Goal: Information Seeking & Learning: Learn about a topic

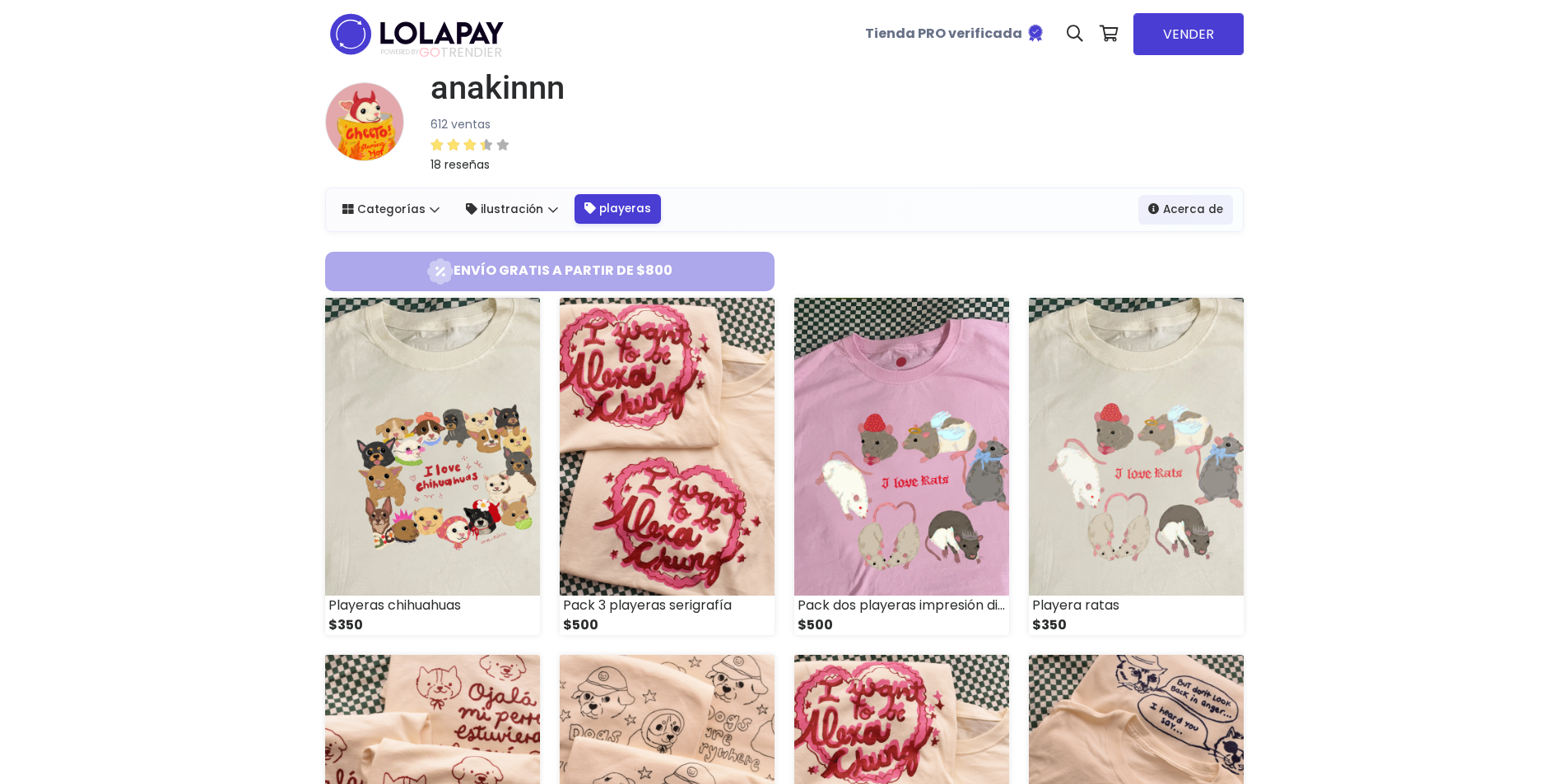
click at [623, 212] on link "playeras" at bounding box center [617, 209] width 87 height 29
click at [942, 384] on img at bounding box center [902, 447] width 215 height 298
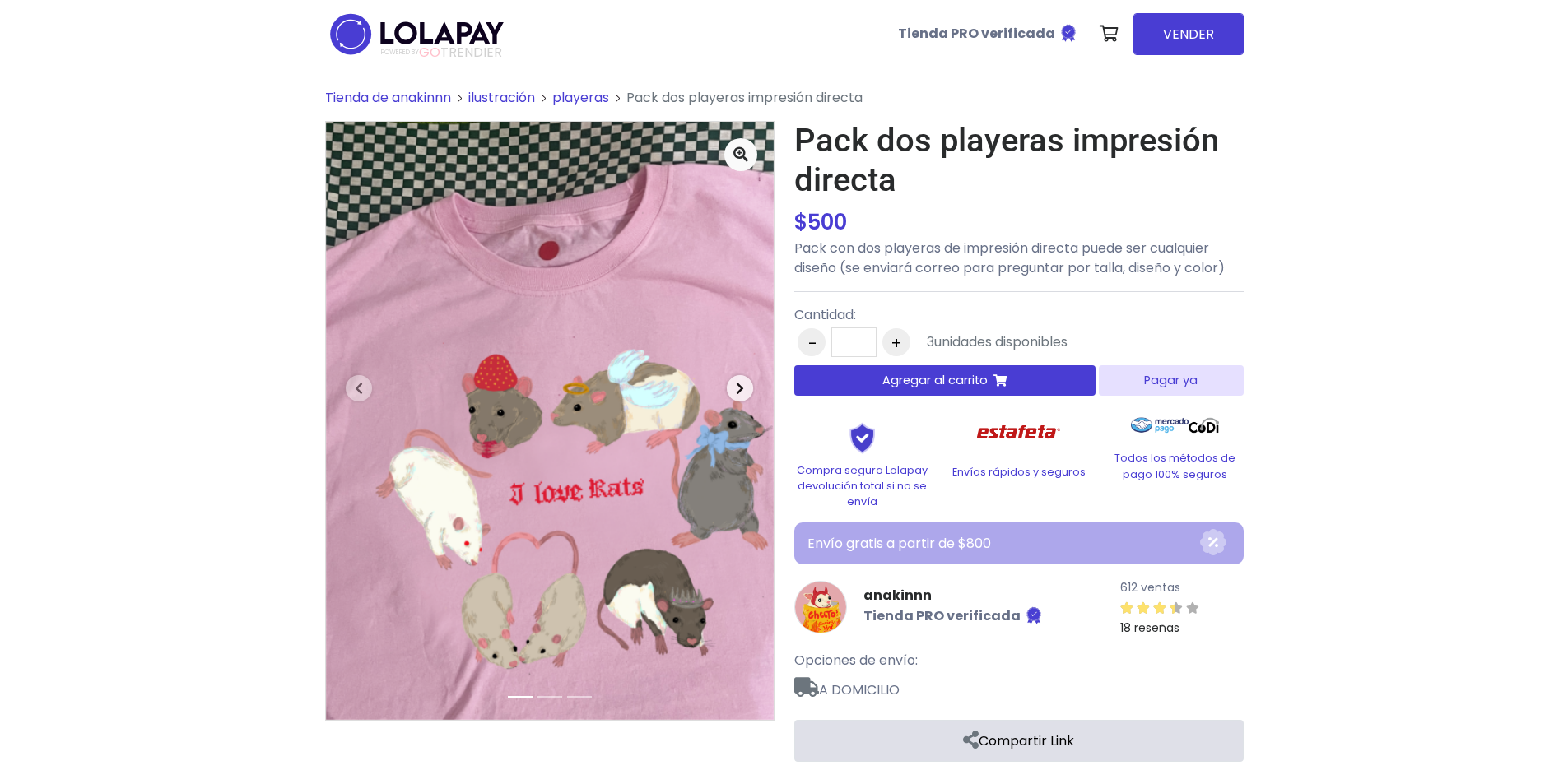
click at [736, 390] on icon "button" at bounding box center [739, 388] width 8 height 13
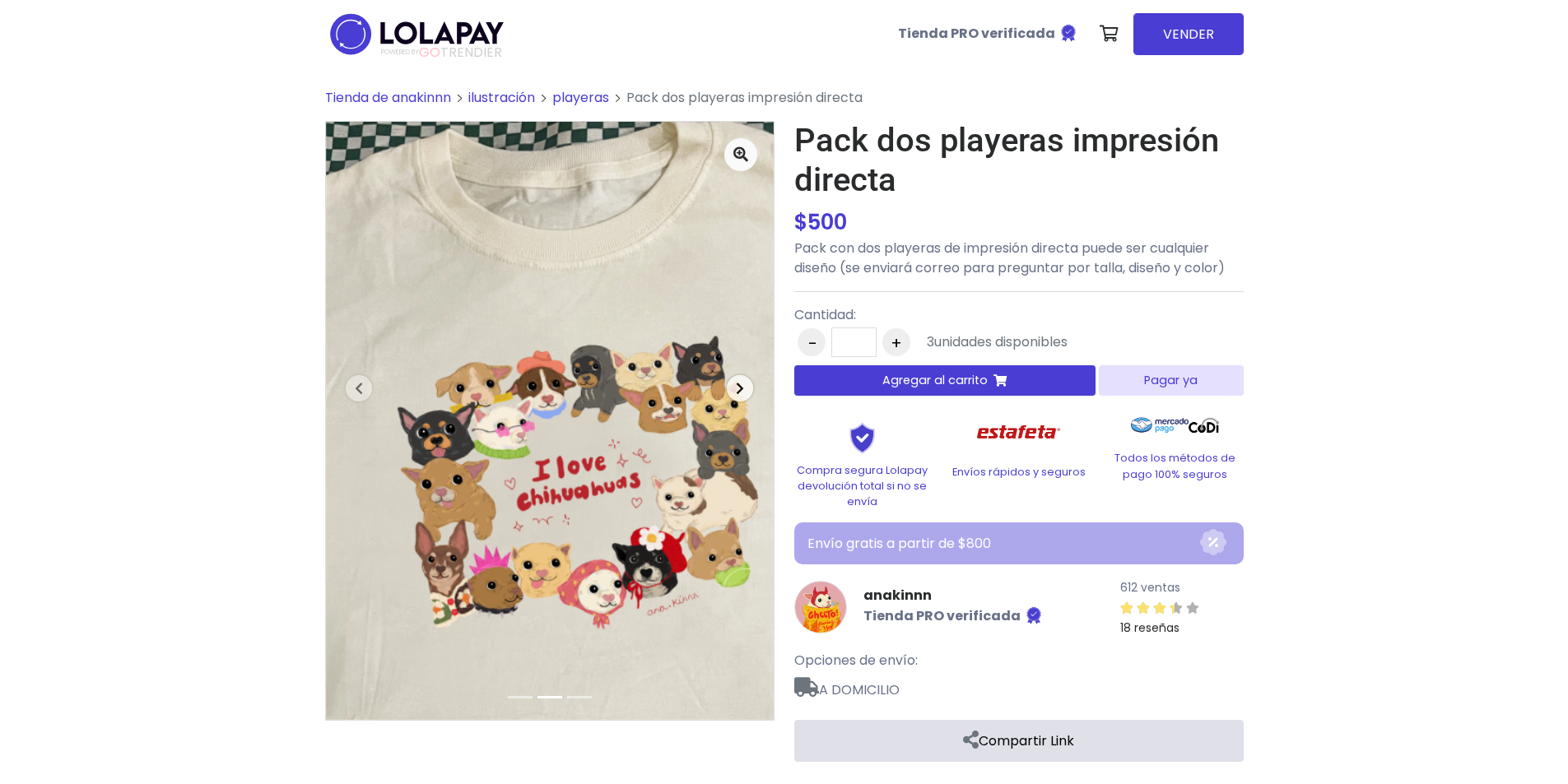
click at [739, 391] on icon "button" at bounding box center [739, 388] width 8 height 13
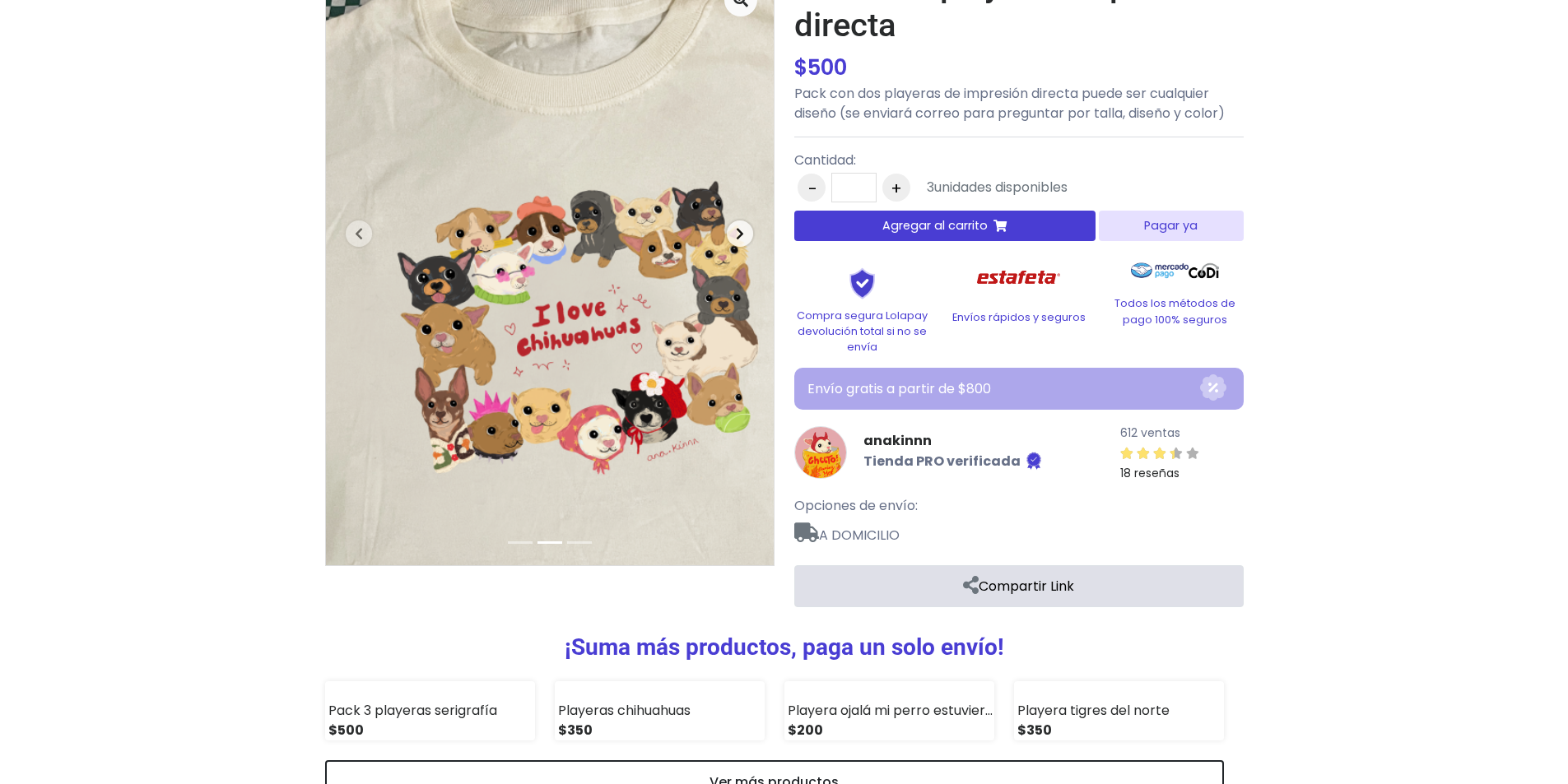
scroll to position [82, 0]
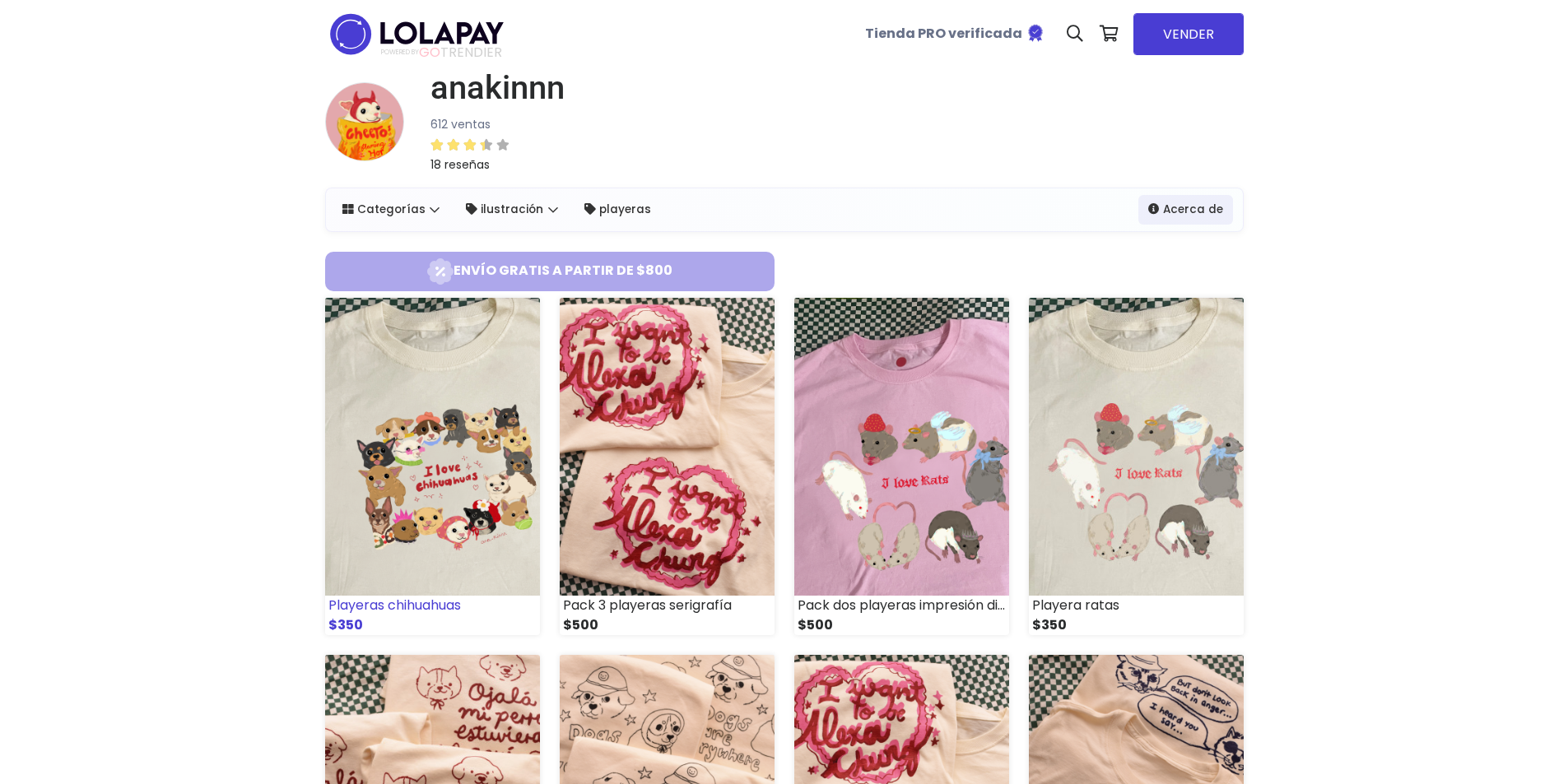
click at [449, 508] on img at bounding box center [433, 447] width 215 height 298
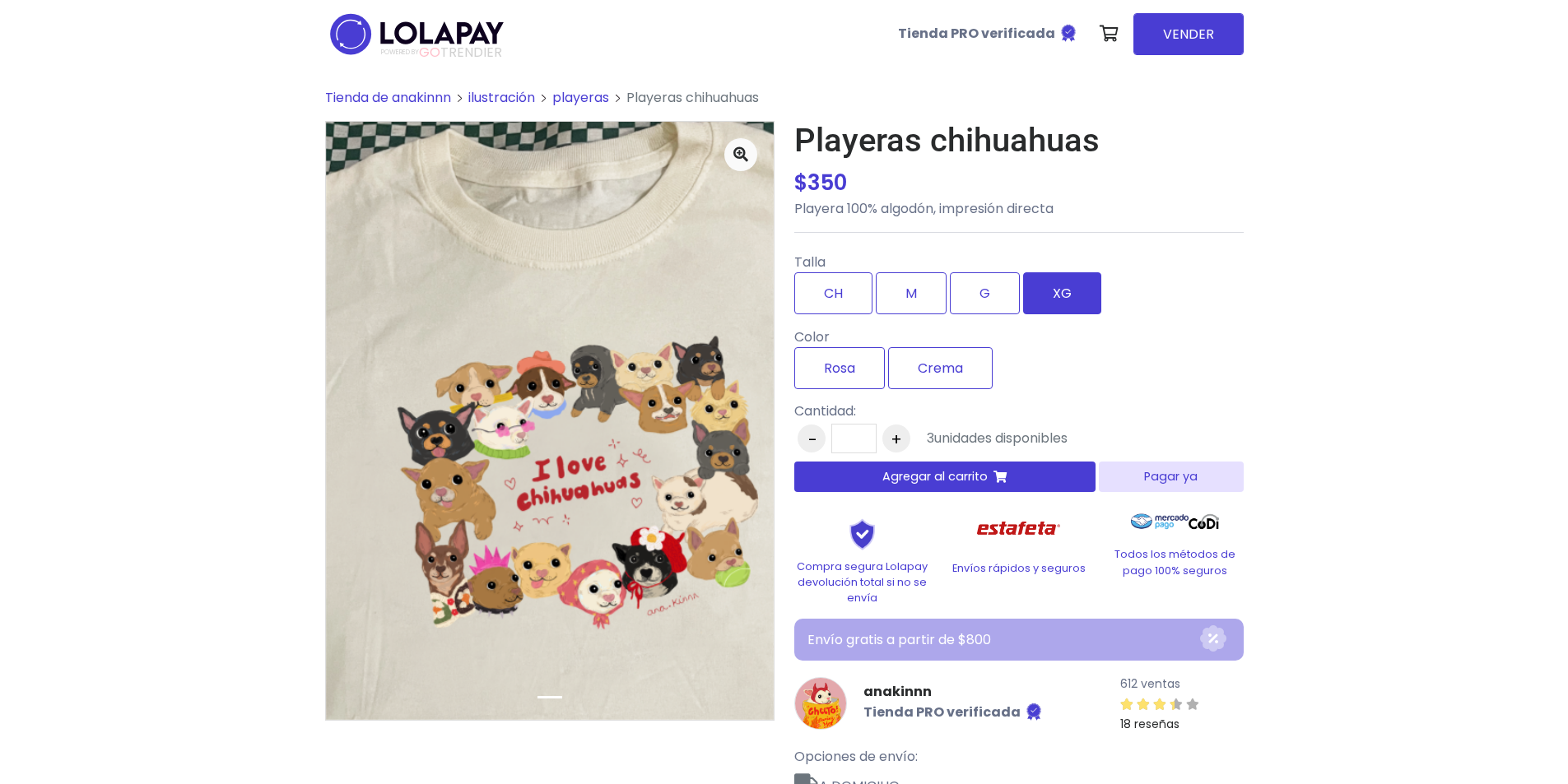
click at [1069, 299] on label "XG" at bounding box center [1062, 293] width 78 height 42
click at [923, 372] on label "Crema" at bounding box center [940, 367] width 104 height 42
click at [840, 364] on label "Rosa" at bounding box center [840, 367] width 91 height 42
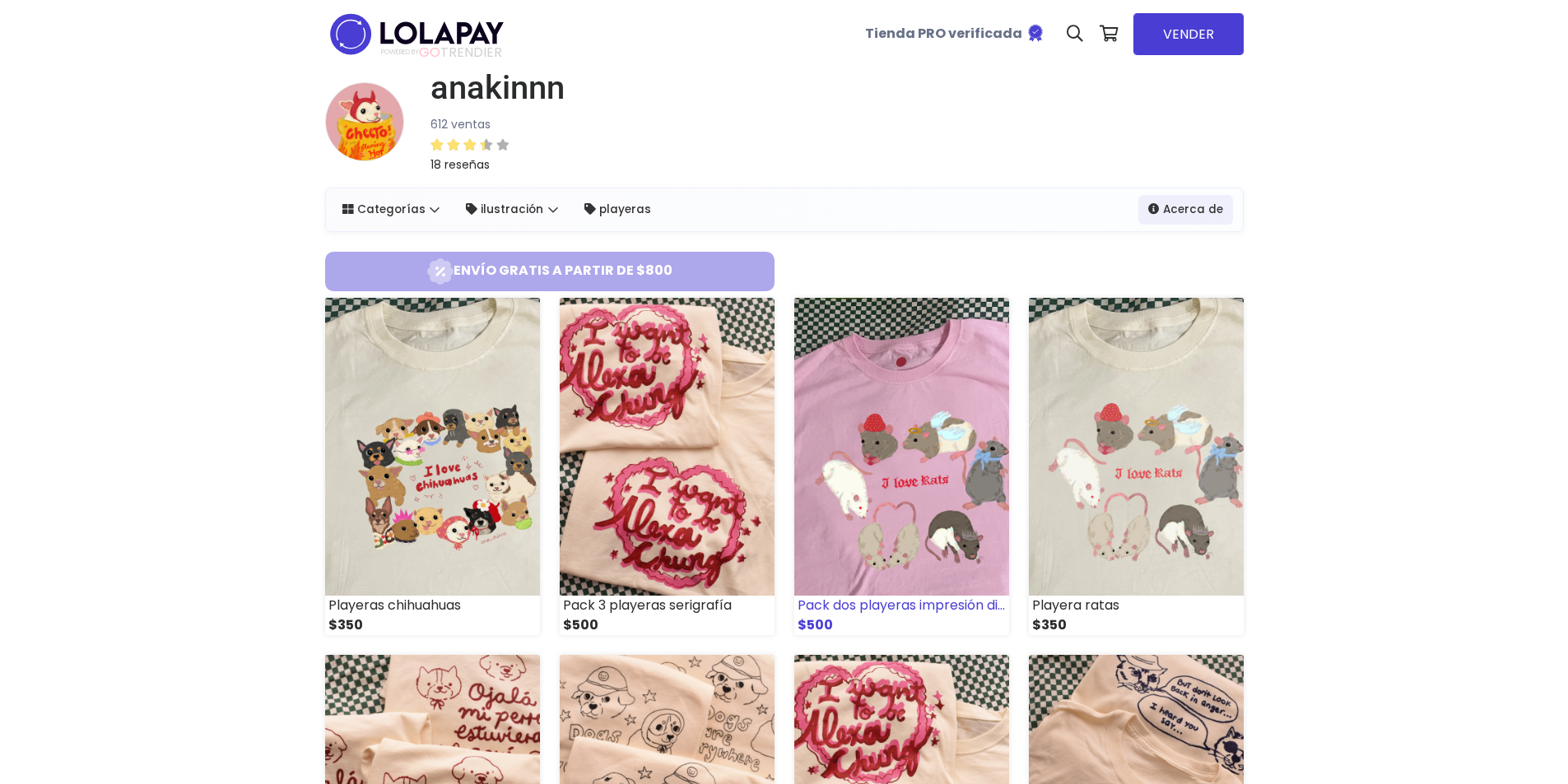
click at [939, 477] on img at bounding box center [902, 447] width 215 height 298
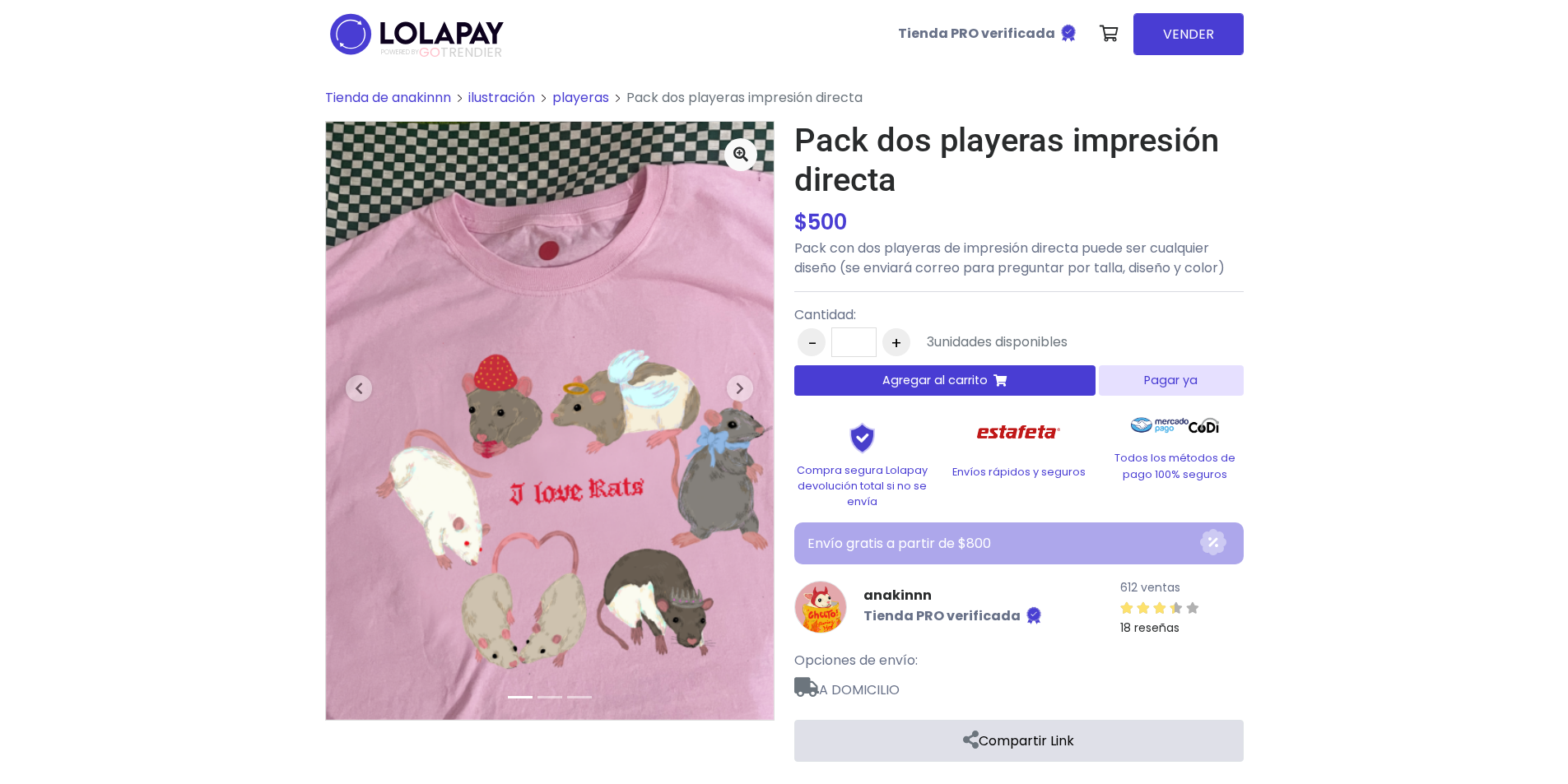
drag, startPoint x: 953, startPoint y: 309, endPoint x: 981, endPoint y: 331, distance: 35.6
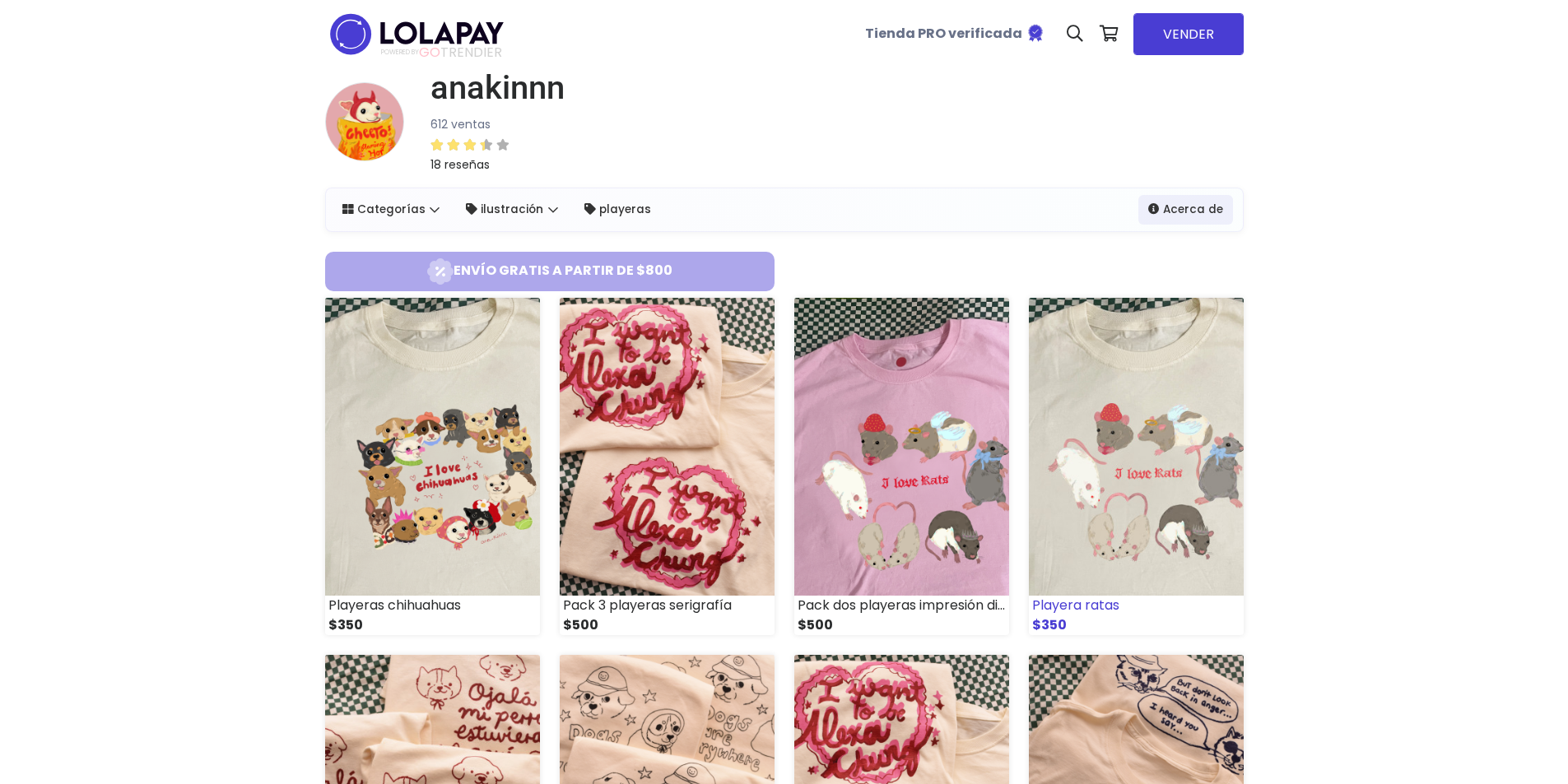
click at [1118, 483] on img at bounding box center [1136, 447] width 215 height 298
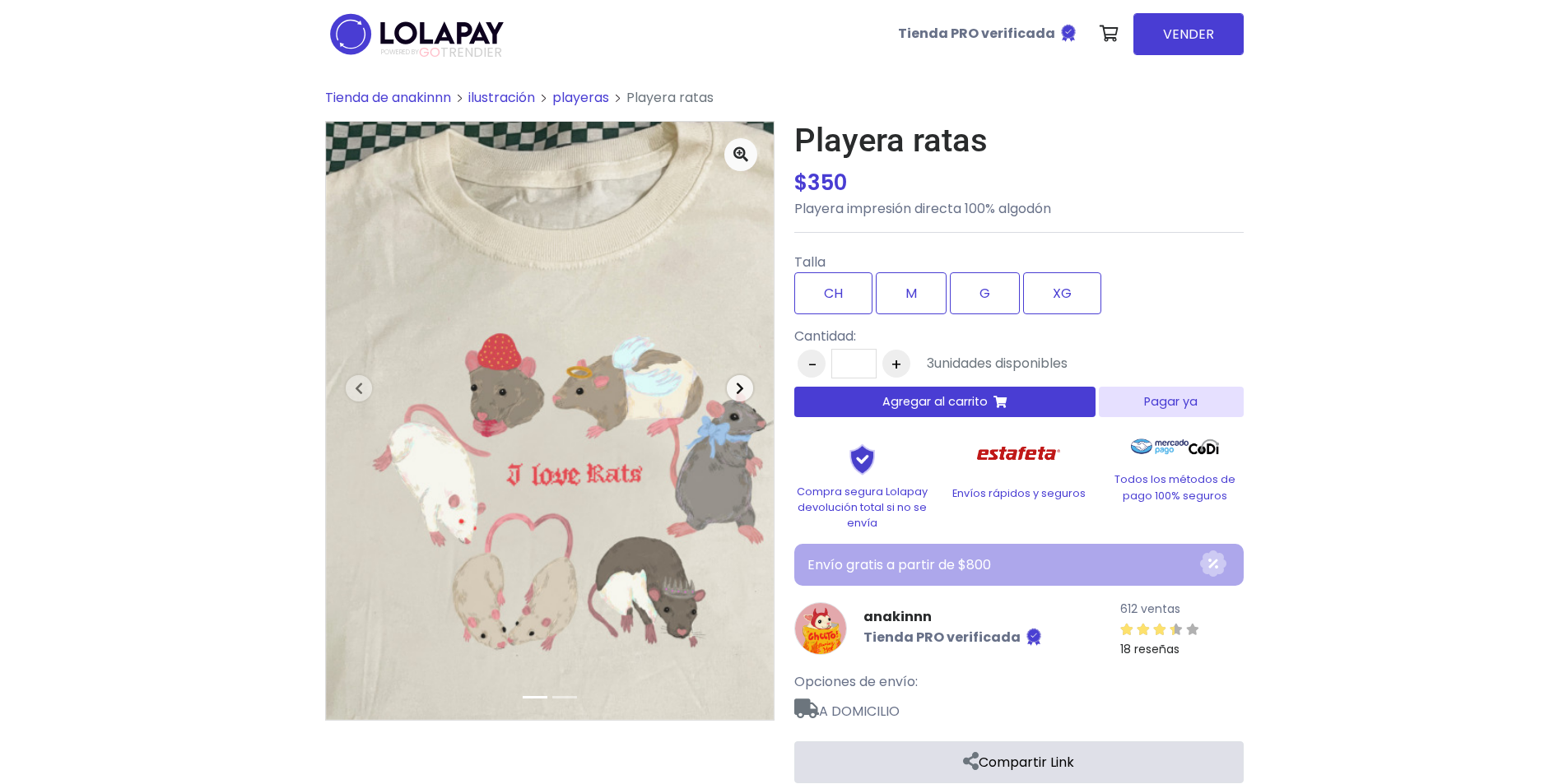
click at [746, 378] on span "button" at bounding box center [740, 389] width 27 height 27
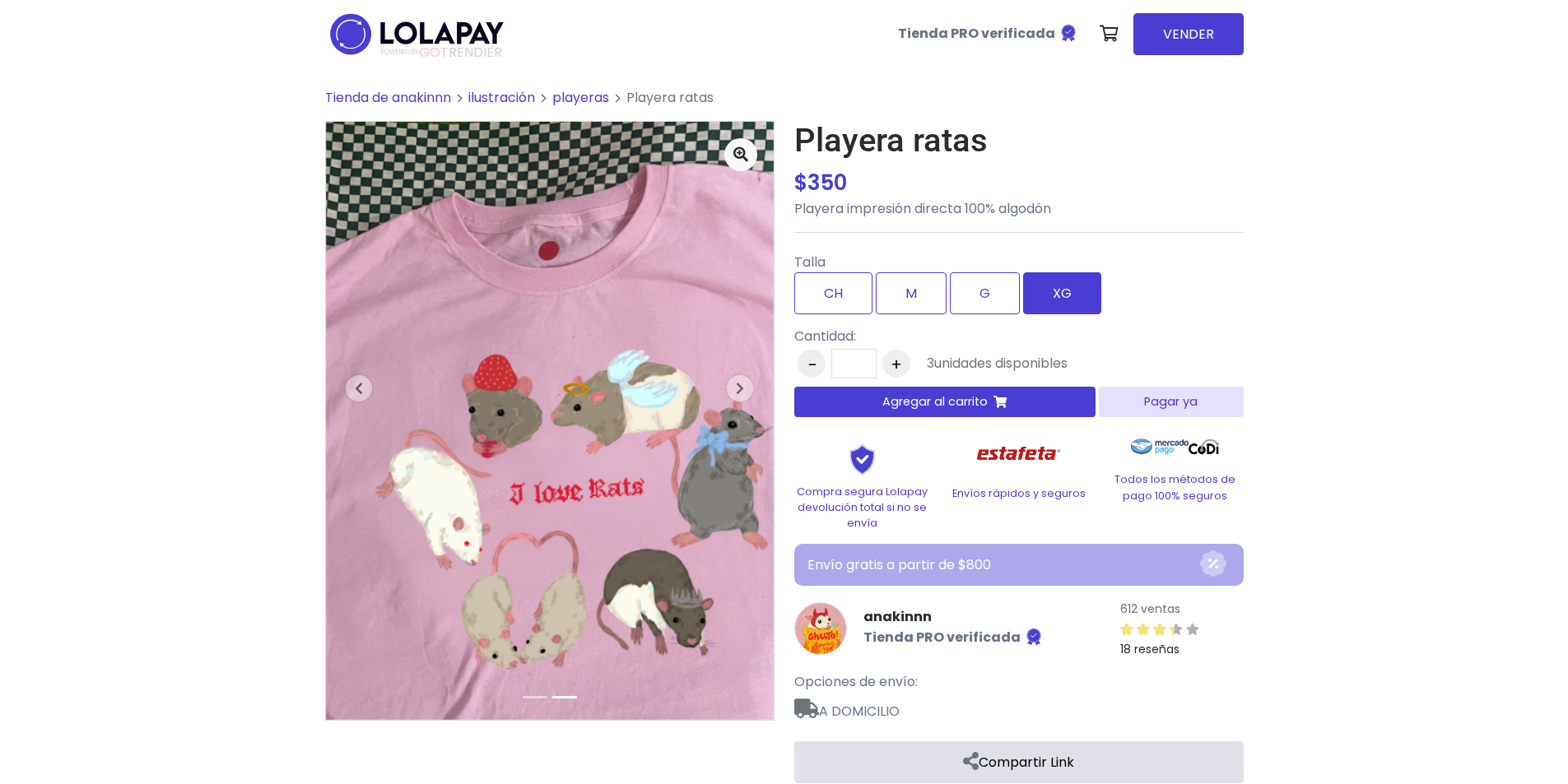
click at [1051, 311] on label "XG" at bounding box center [1062, 293] width 78 height 42
drag, startPoint x: 982, startPoint y: 307, endPoint x: 942, endPoint y: 305, distance: 40.0
click at [982, 306] on label "G" at bounding box center [985, 293] width 70 height 42
click at [923, 302] on label "M" at bounding box center [911, 293] width 70 height 42
click at [836, 300] on label "CH" at bounding box center [834, 293] width 78 height 42
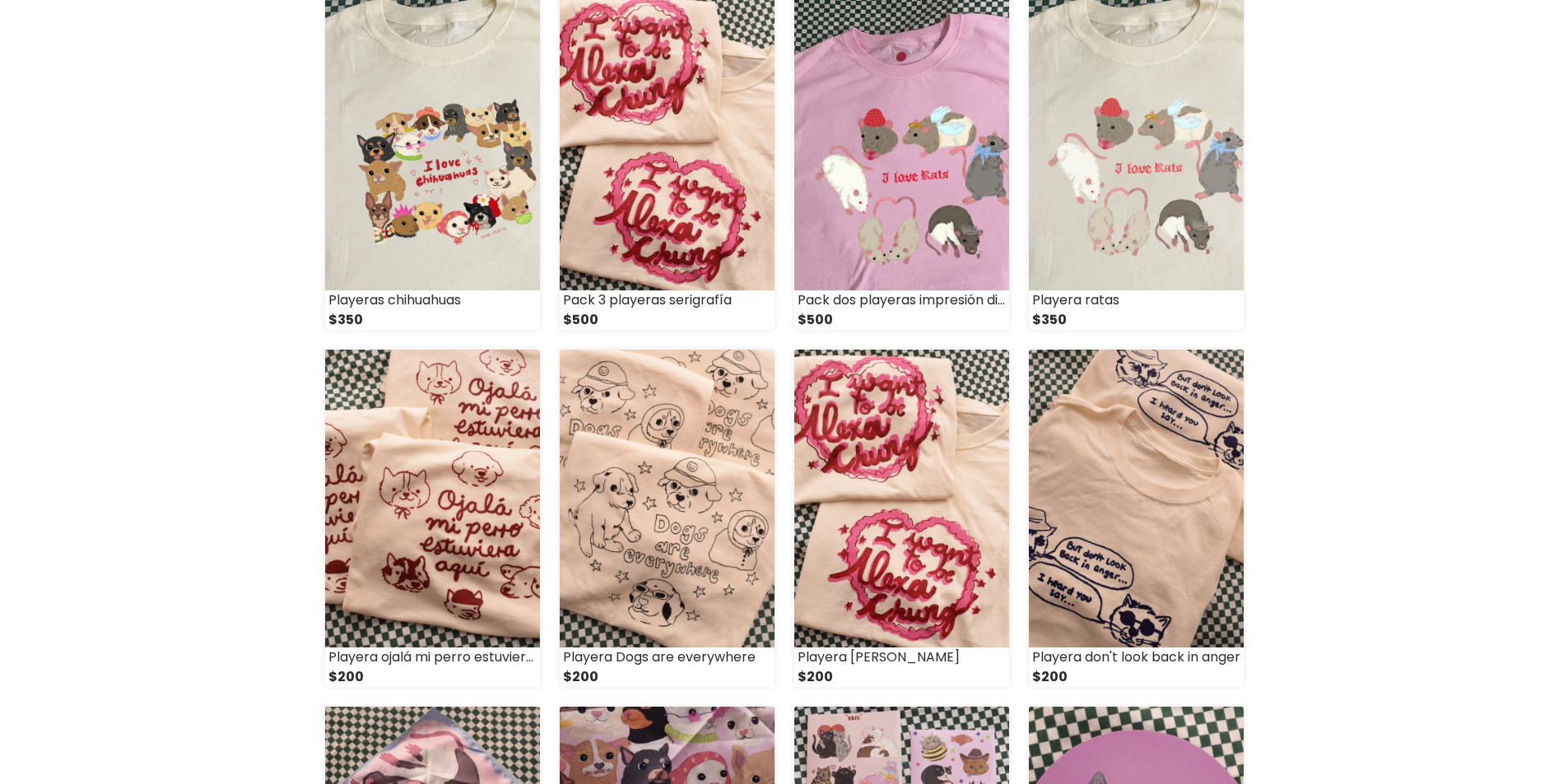
scroll to position [411, 0]
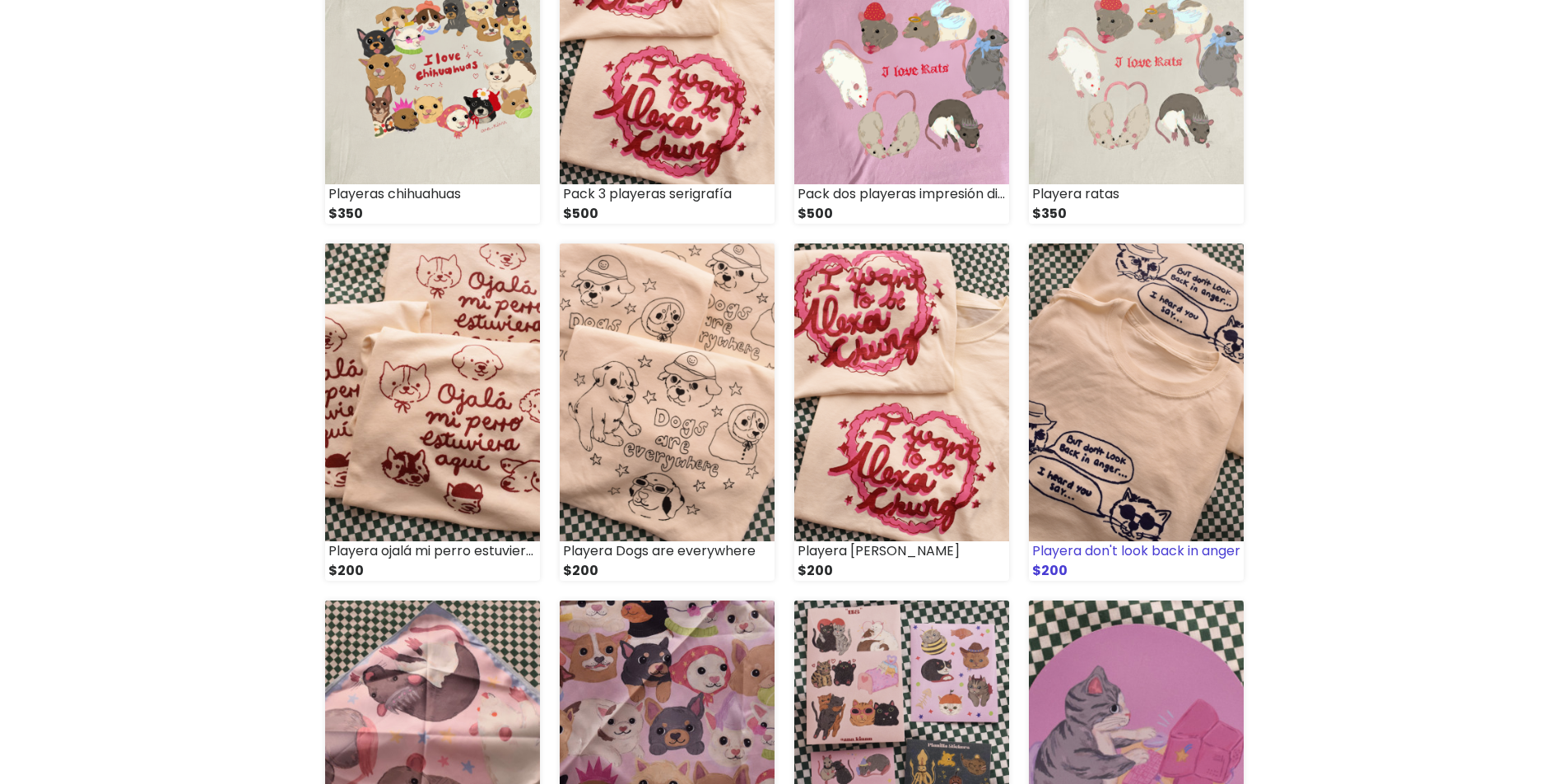
click at [1195, 420] on img at bounding box center [1136, 392] width 215 height 298
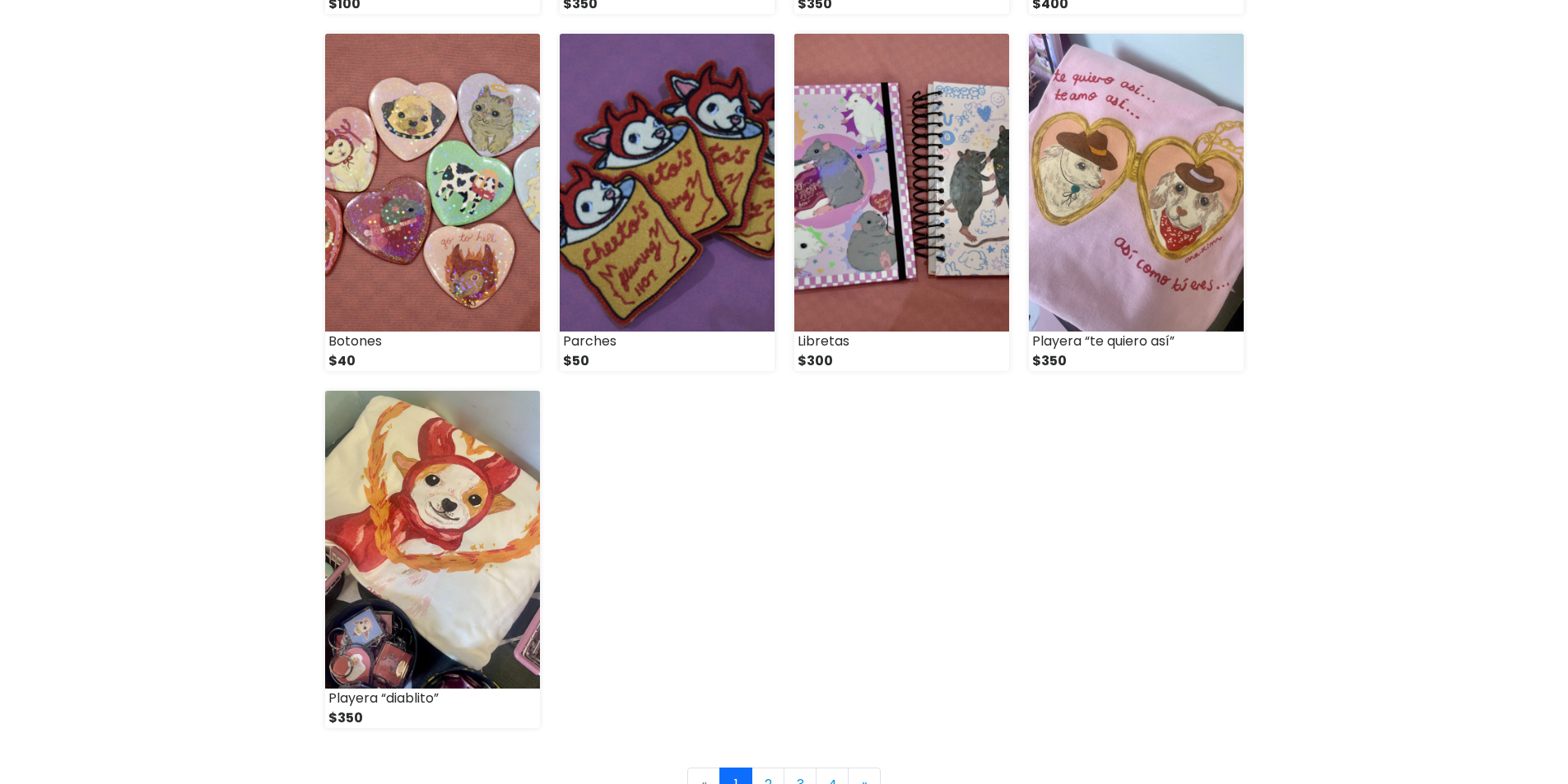
scroll to position [2058, 0]
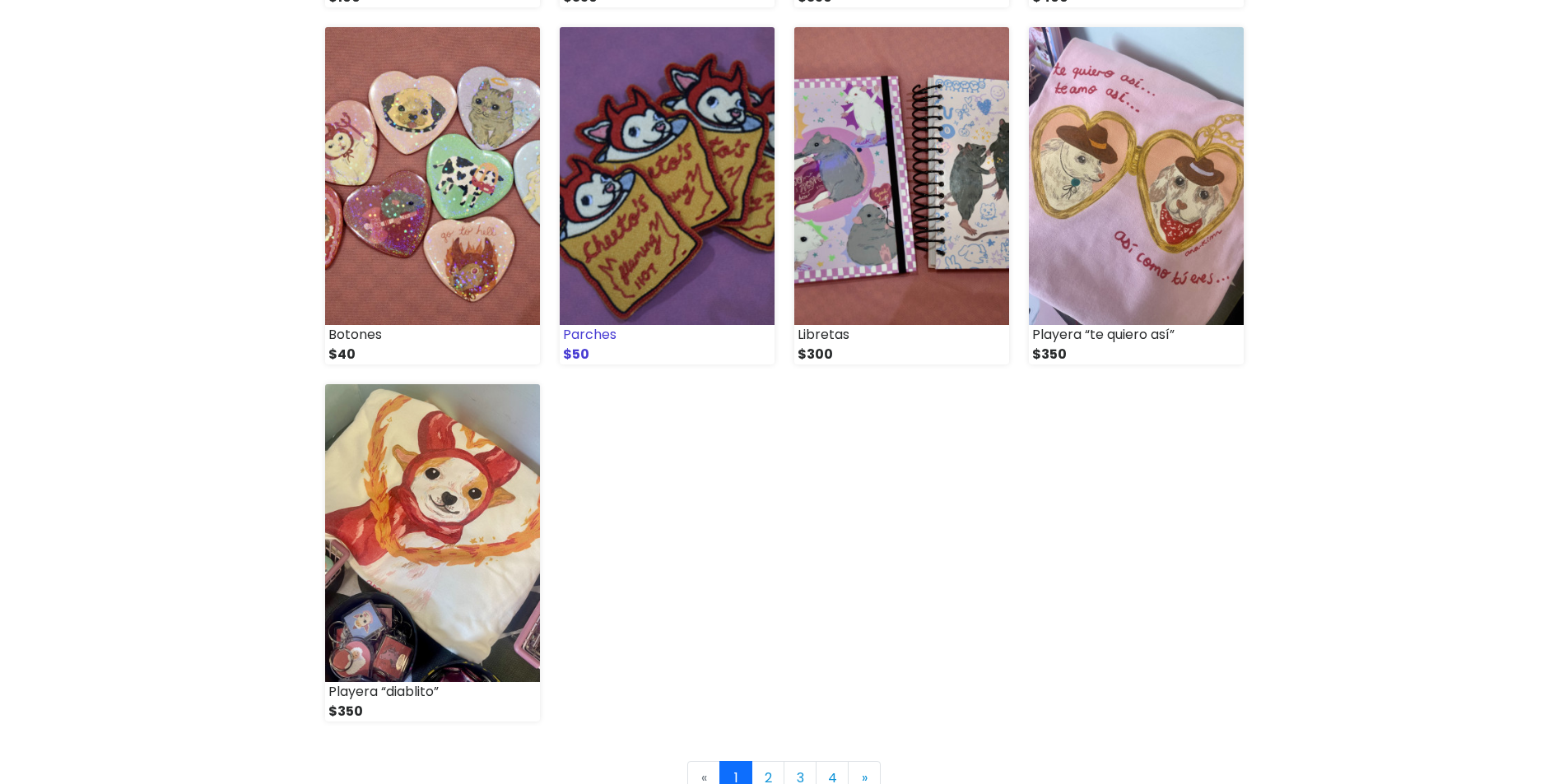
click at [705, 198] on img at bounding box center [667, 176] width 215 height 298
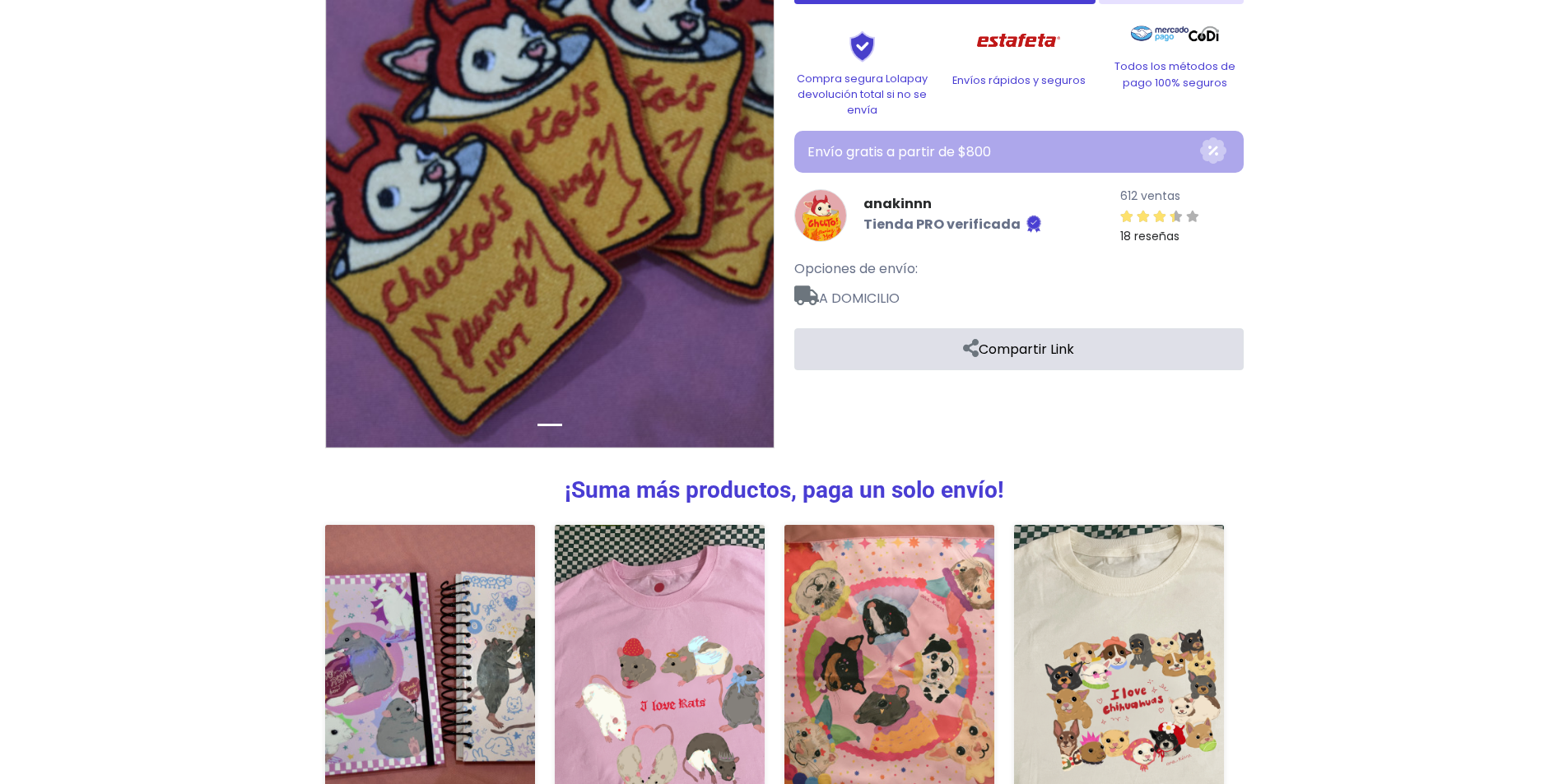
scroll to position [466, 0]
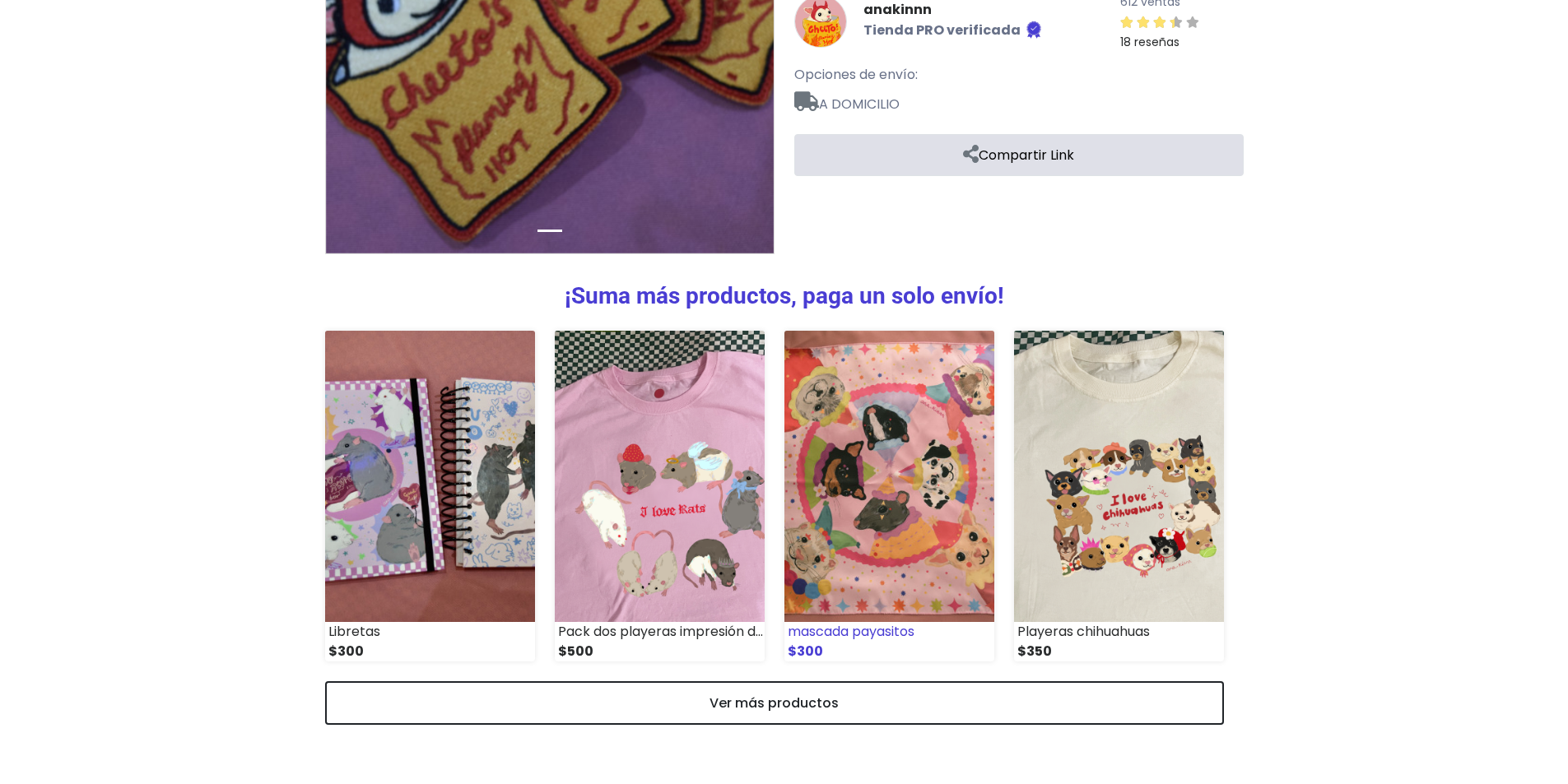
click at [920, 469] on img at bounding box center [888, 476] width 210 height 292
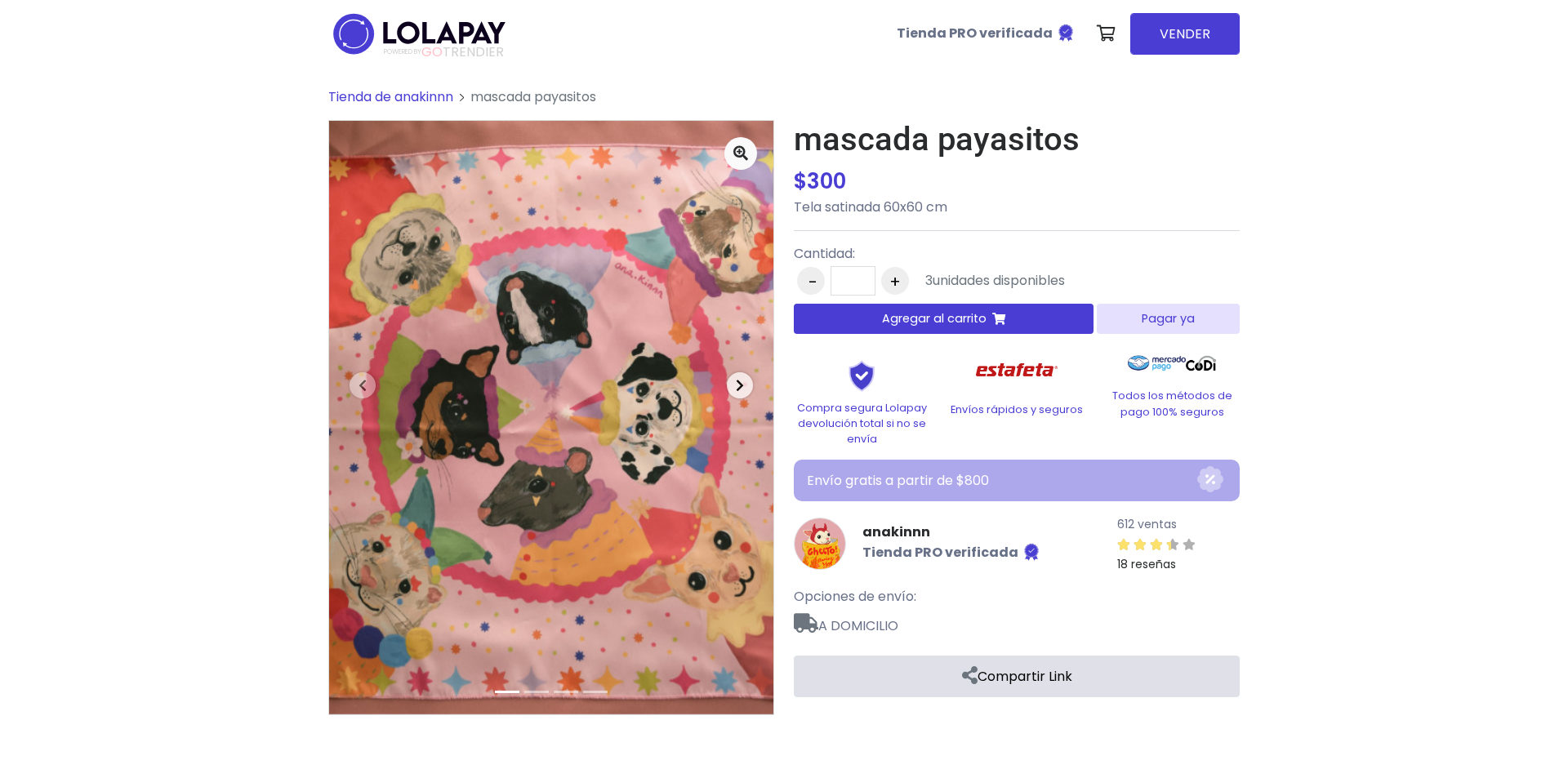
click at [737, 387] on icon "button" at bounding box center [739, 385] width 8 height 13
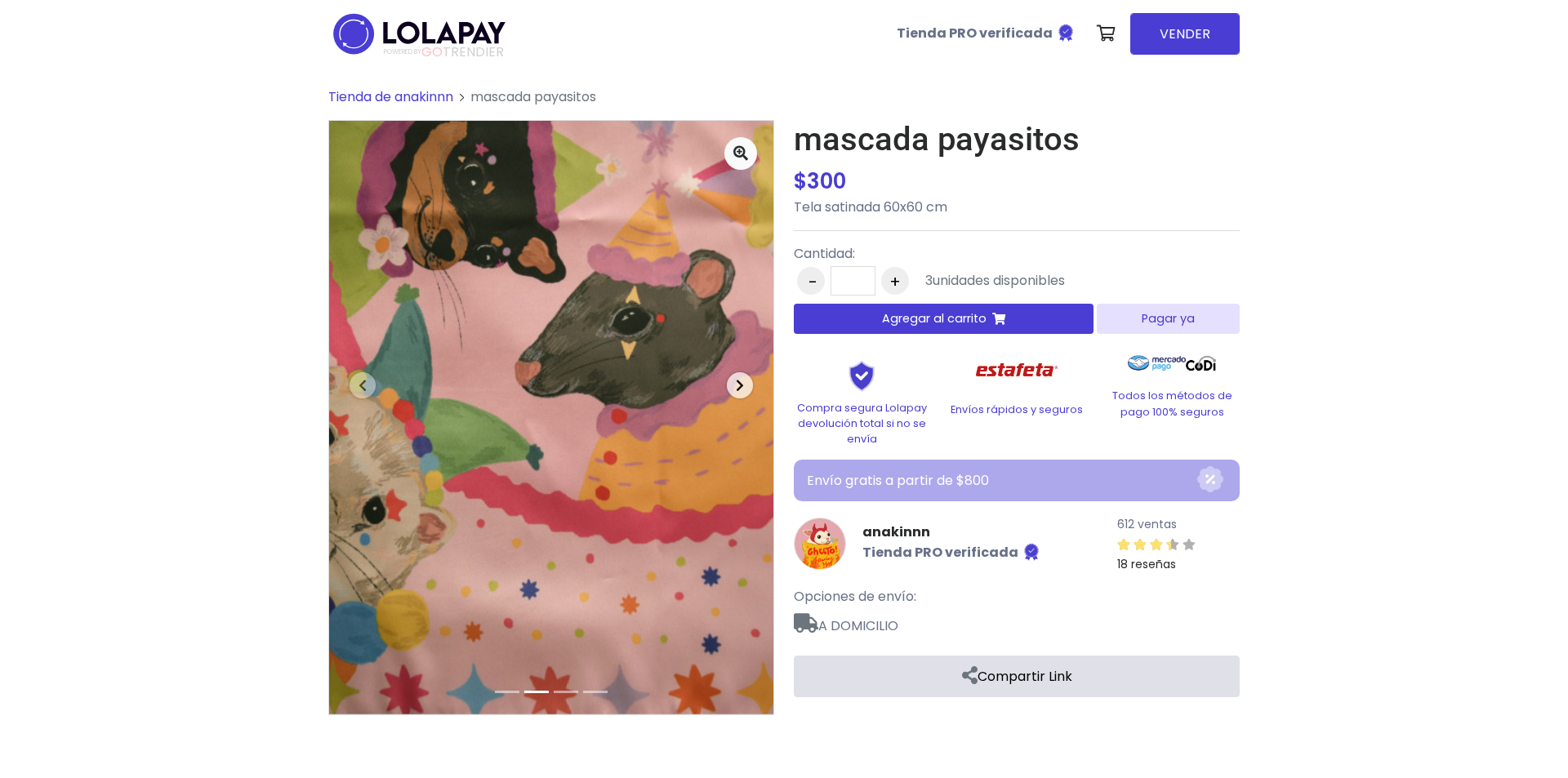
click at [737, 387] on icon "button" at bounding box center [739, 385] width 8 height 13
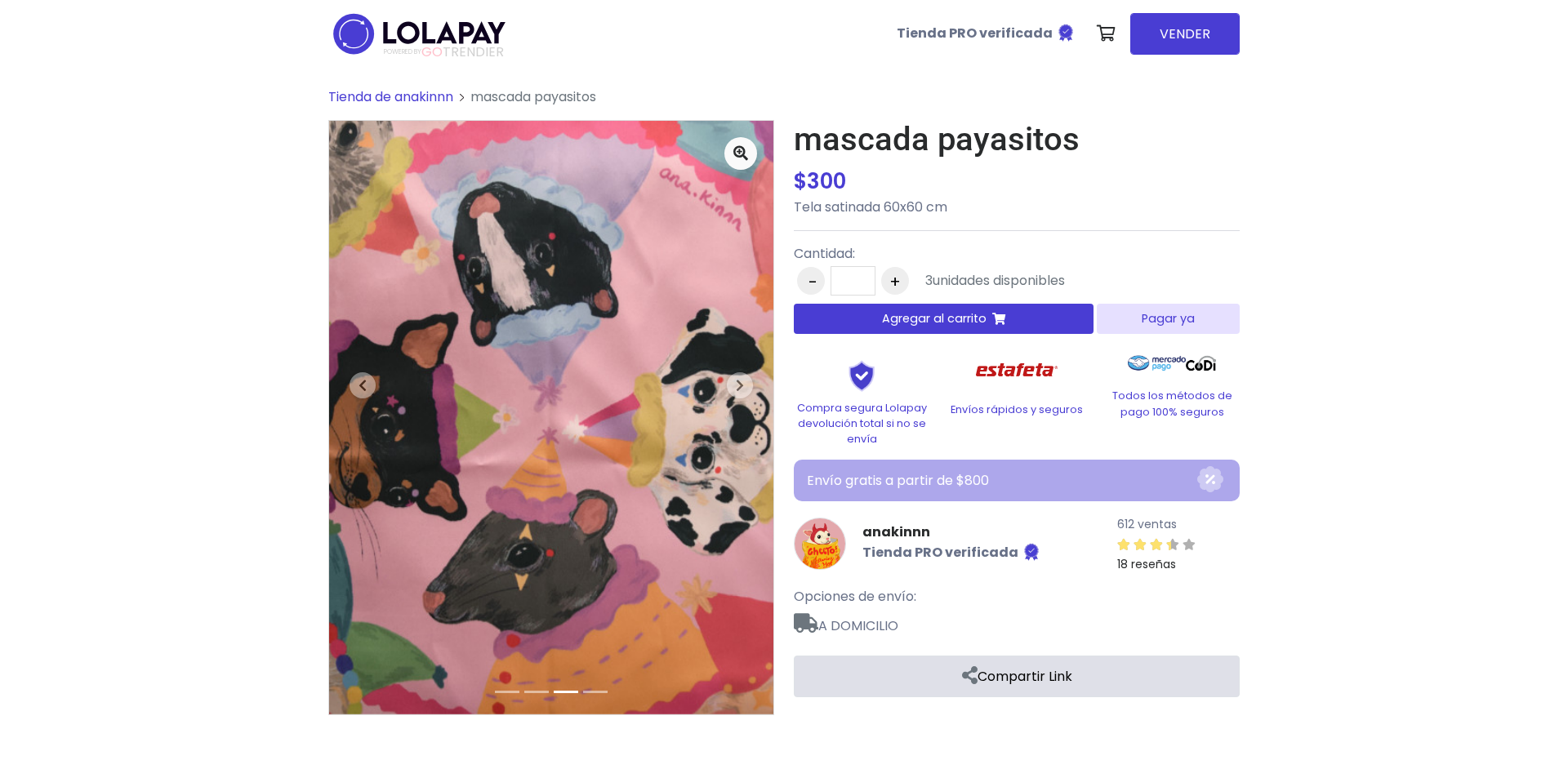
click at [828, 210] on p "Tela satinada 60x60 cm" at bounding box center [1017, 207] width 446 height 19
